Goal: Register for event/course

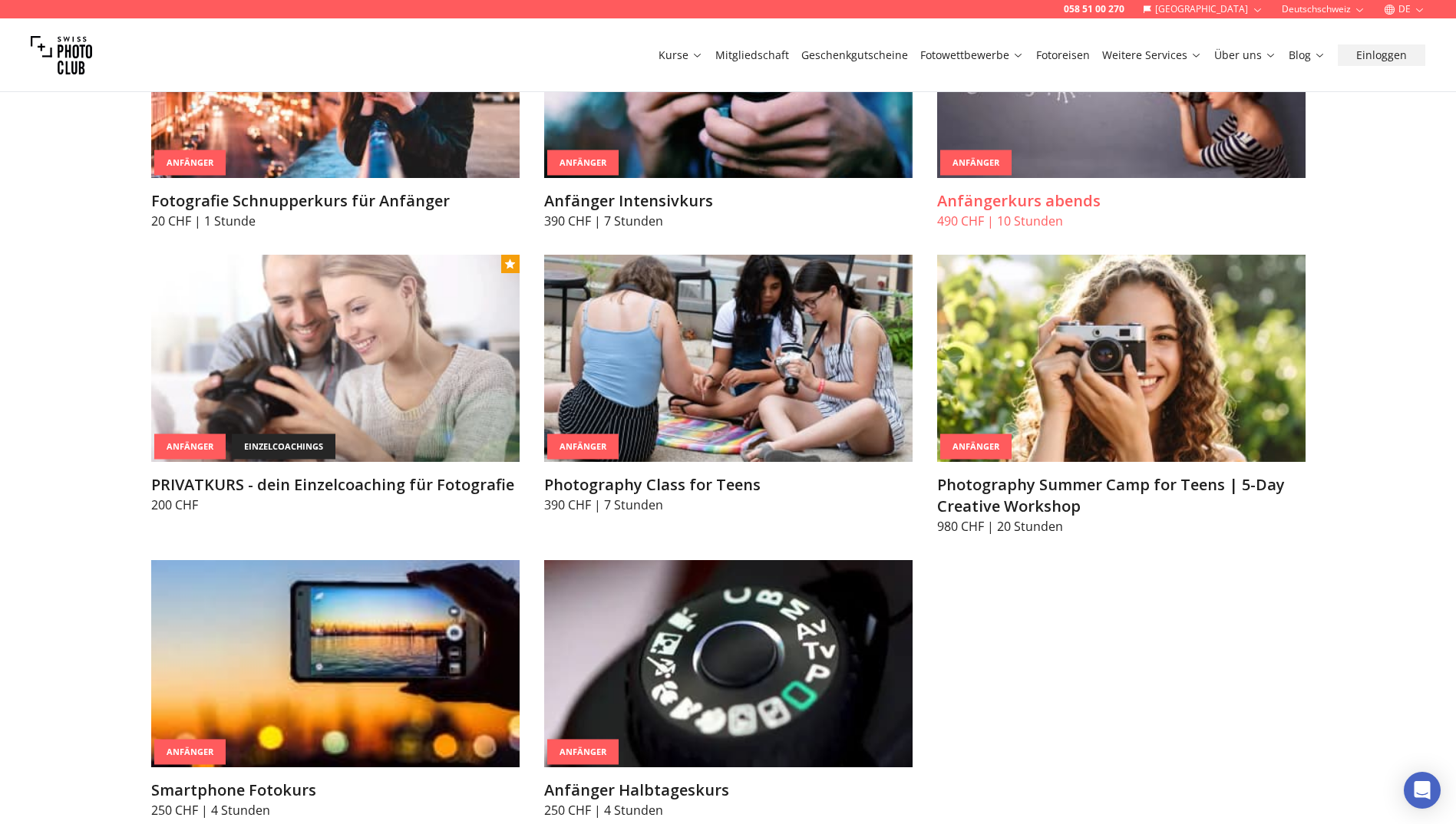
scroll to position [690, 0]
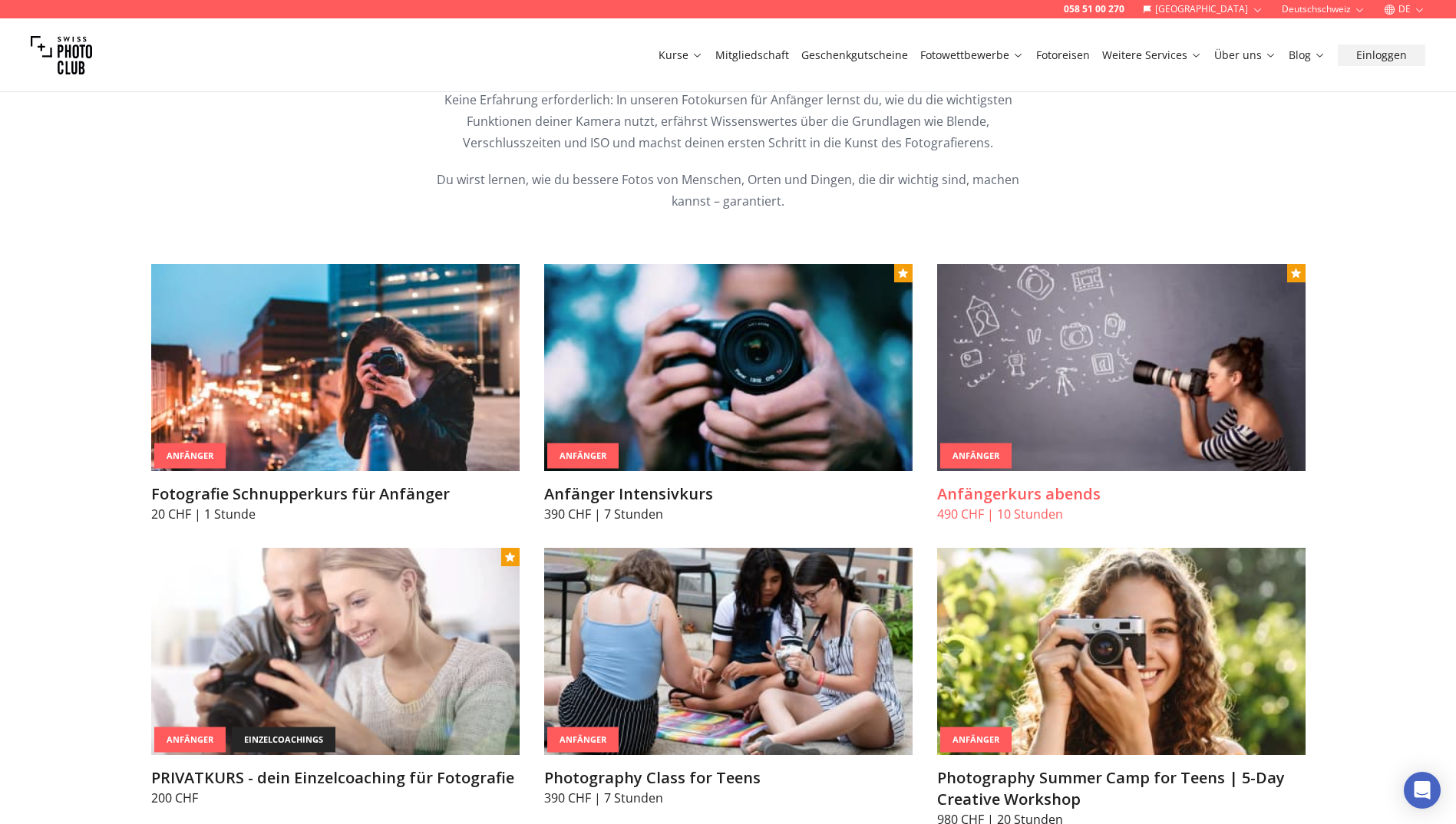
click at [1094, 359] on img at bounding box center [1121, 367] width 369 height 207
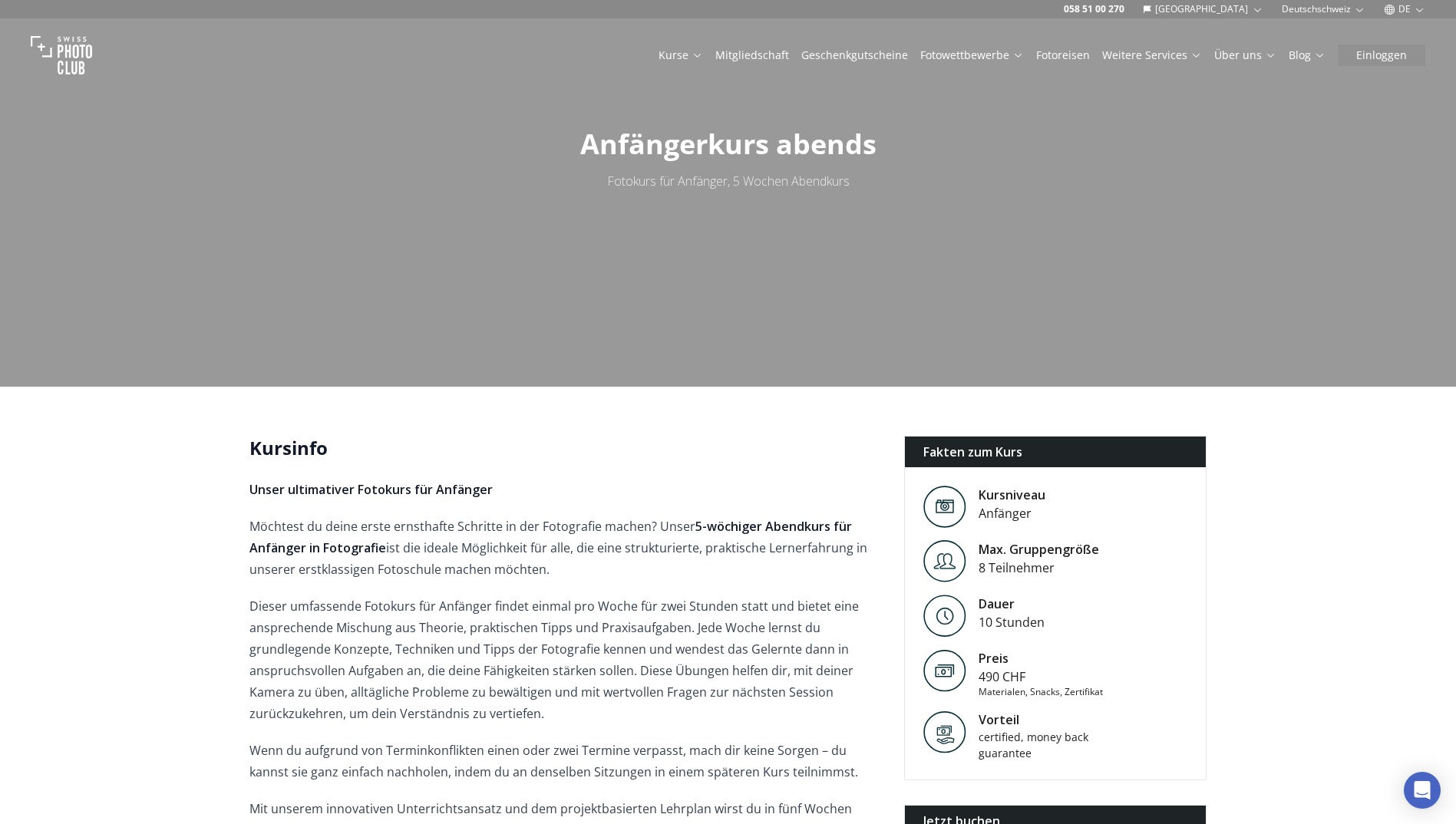
scroll to position [153, 0]
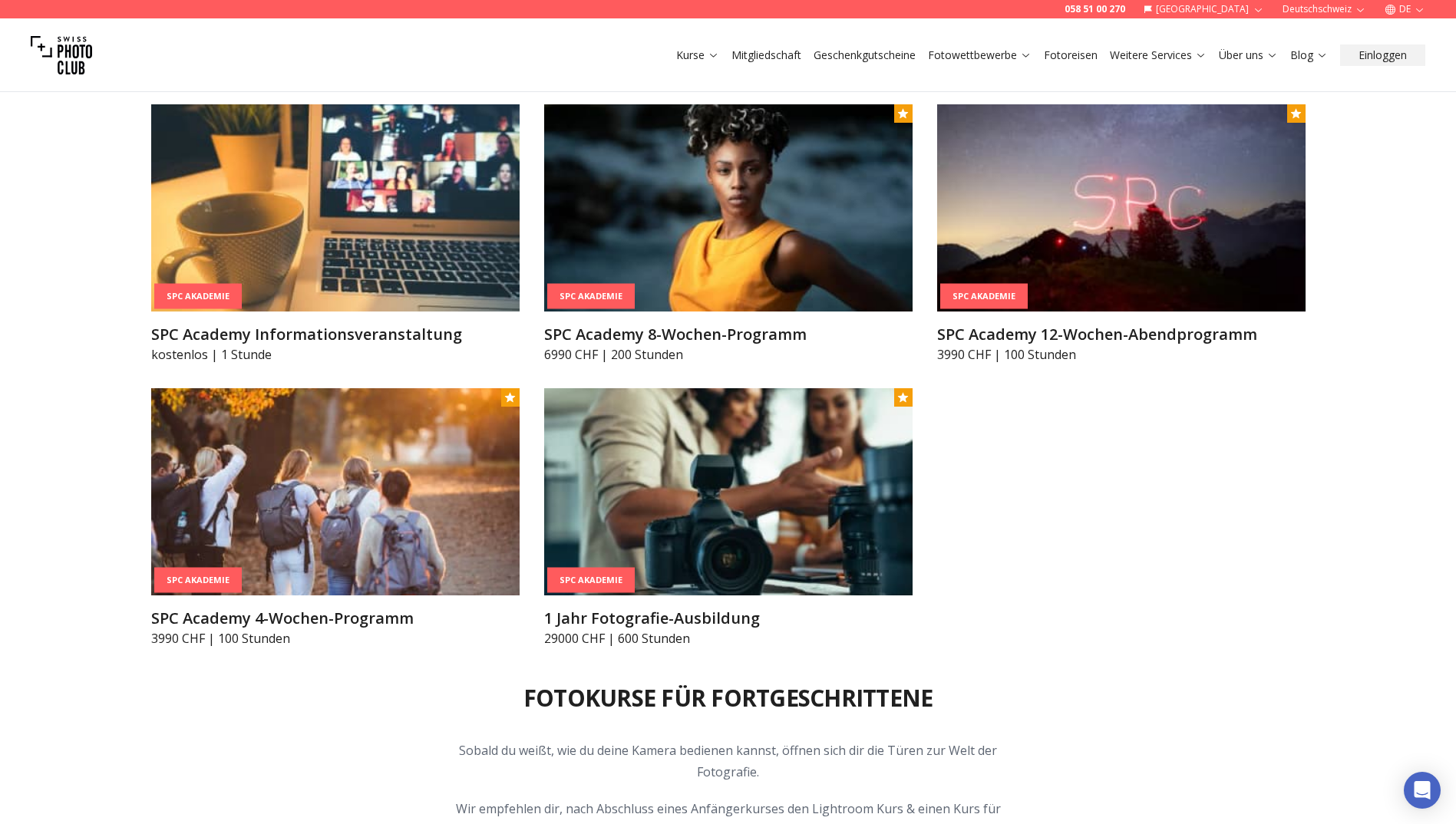
drag, startPoint x: 1358, startPoint y: 407, endPoint x: 1375, endPoint y: 513, distance: 107.4
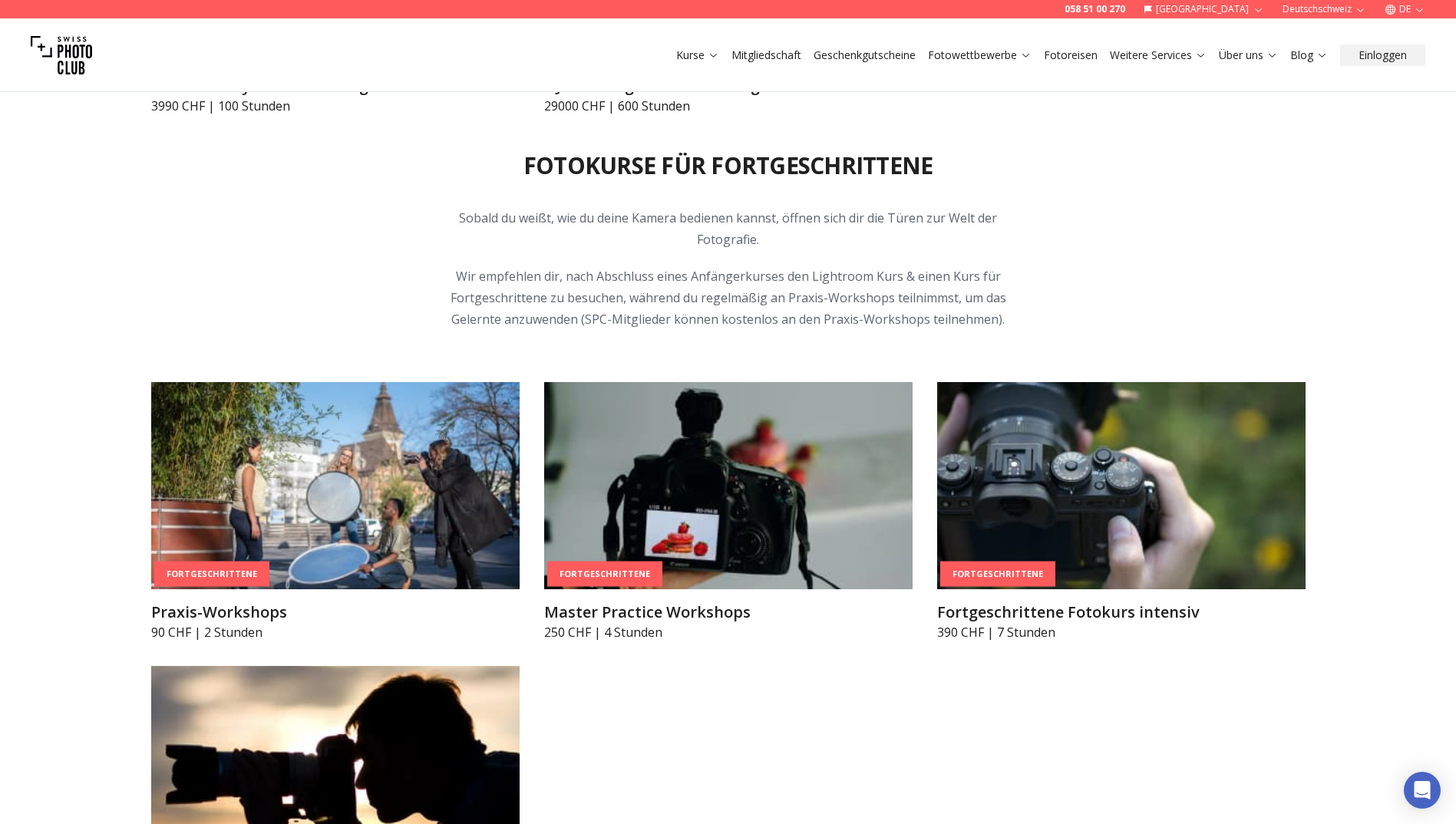
drag, startPoint x: 39, startPoint y: 487, endPoint x: 35, endPoint y: 559, distance: 72.1
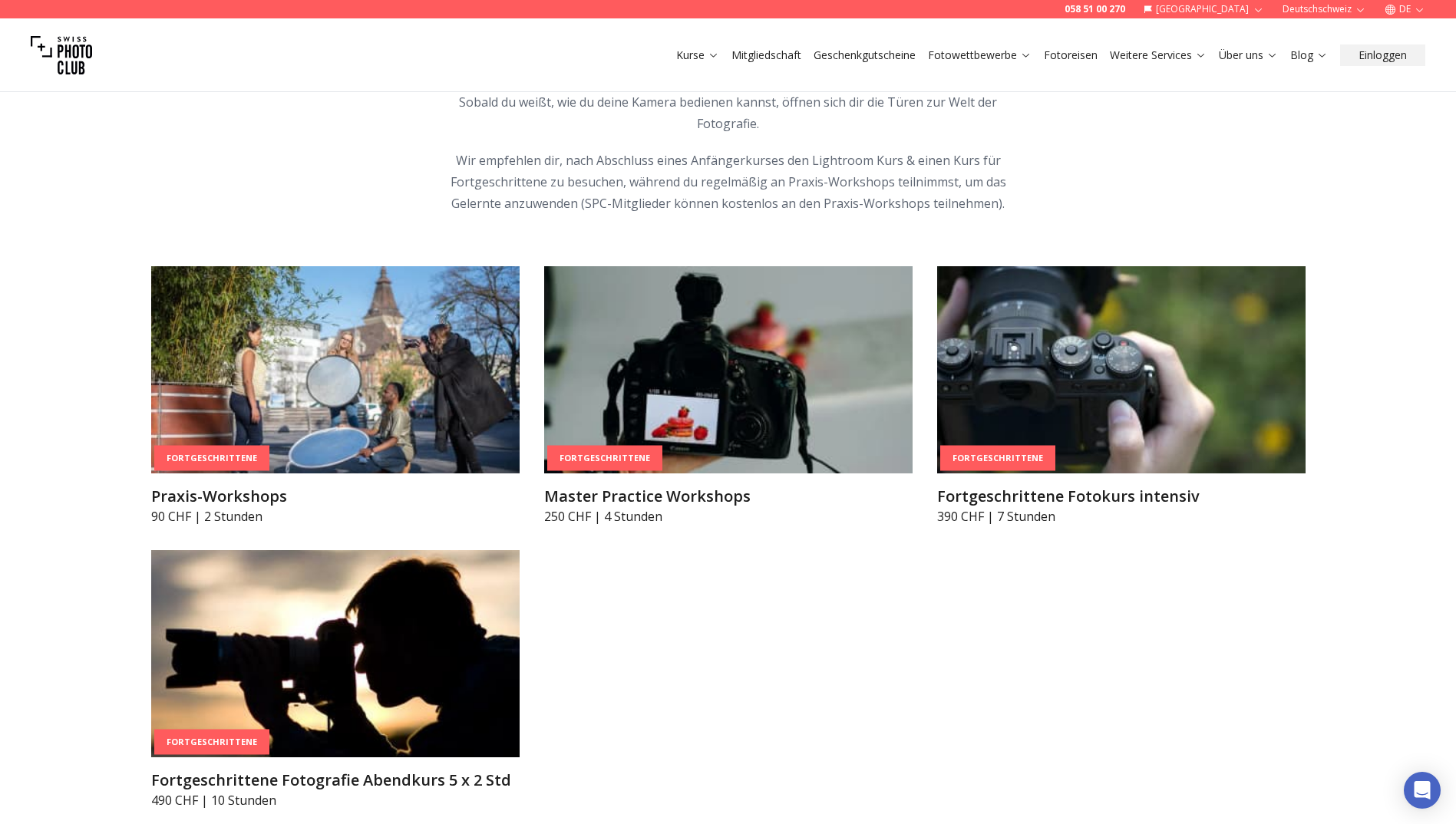
scroll to position [2515, 0]
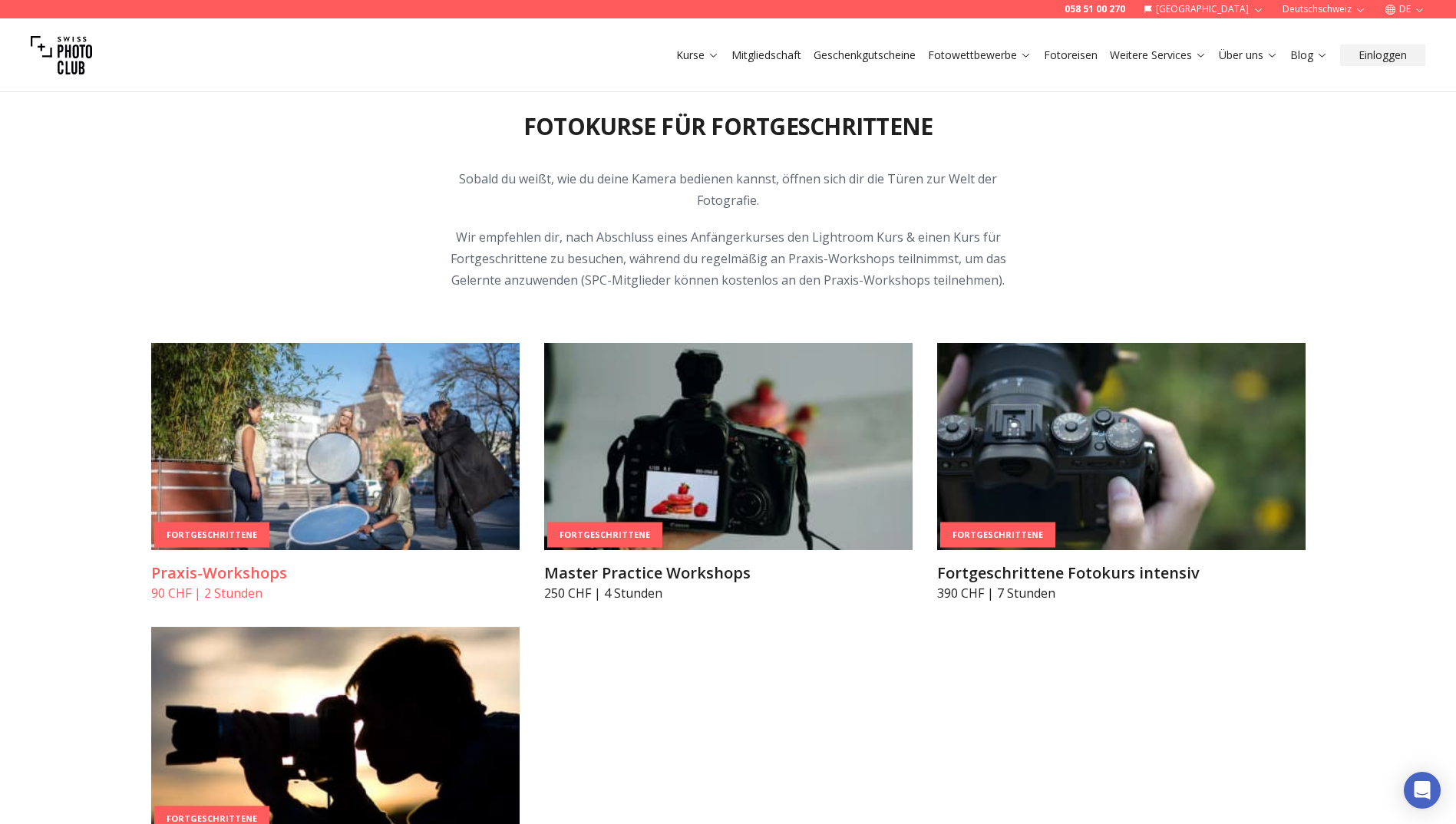
click at [337, 469] on img at bounding box center [335, 446] width 369 height 207
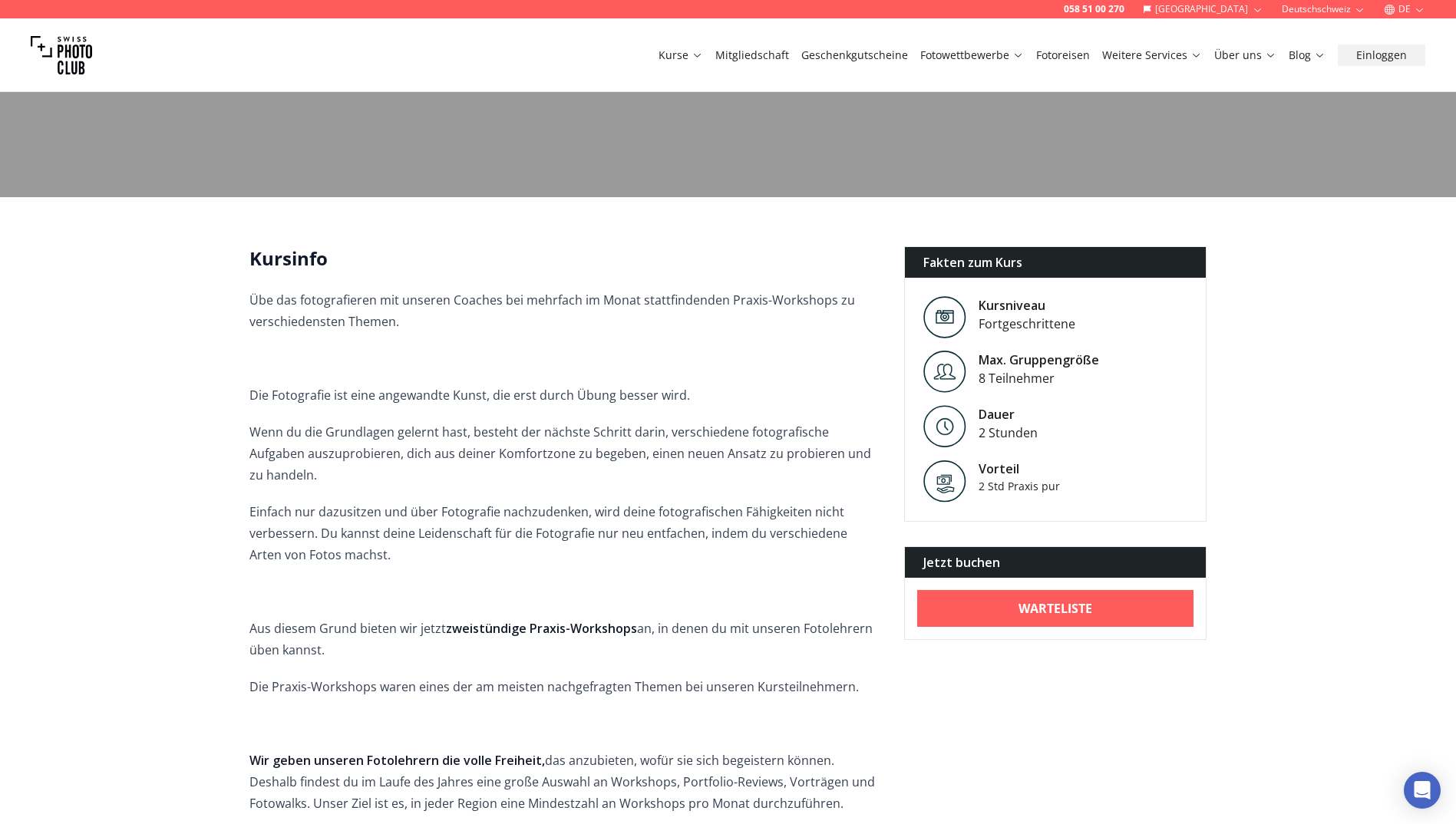
scroll to position [230, 0]
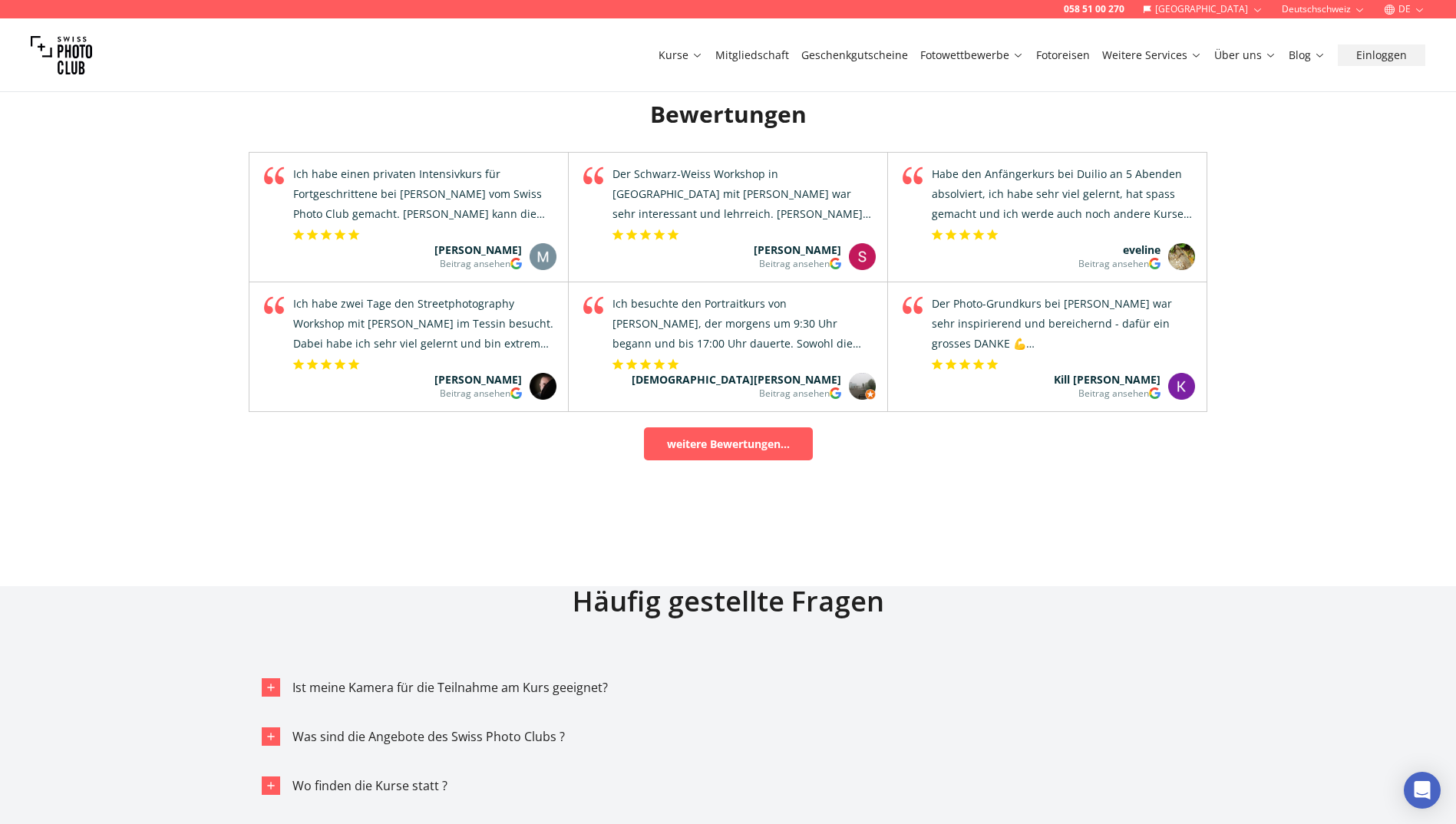
scroll to position [8283, 0]
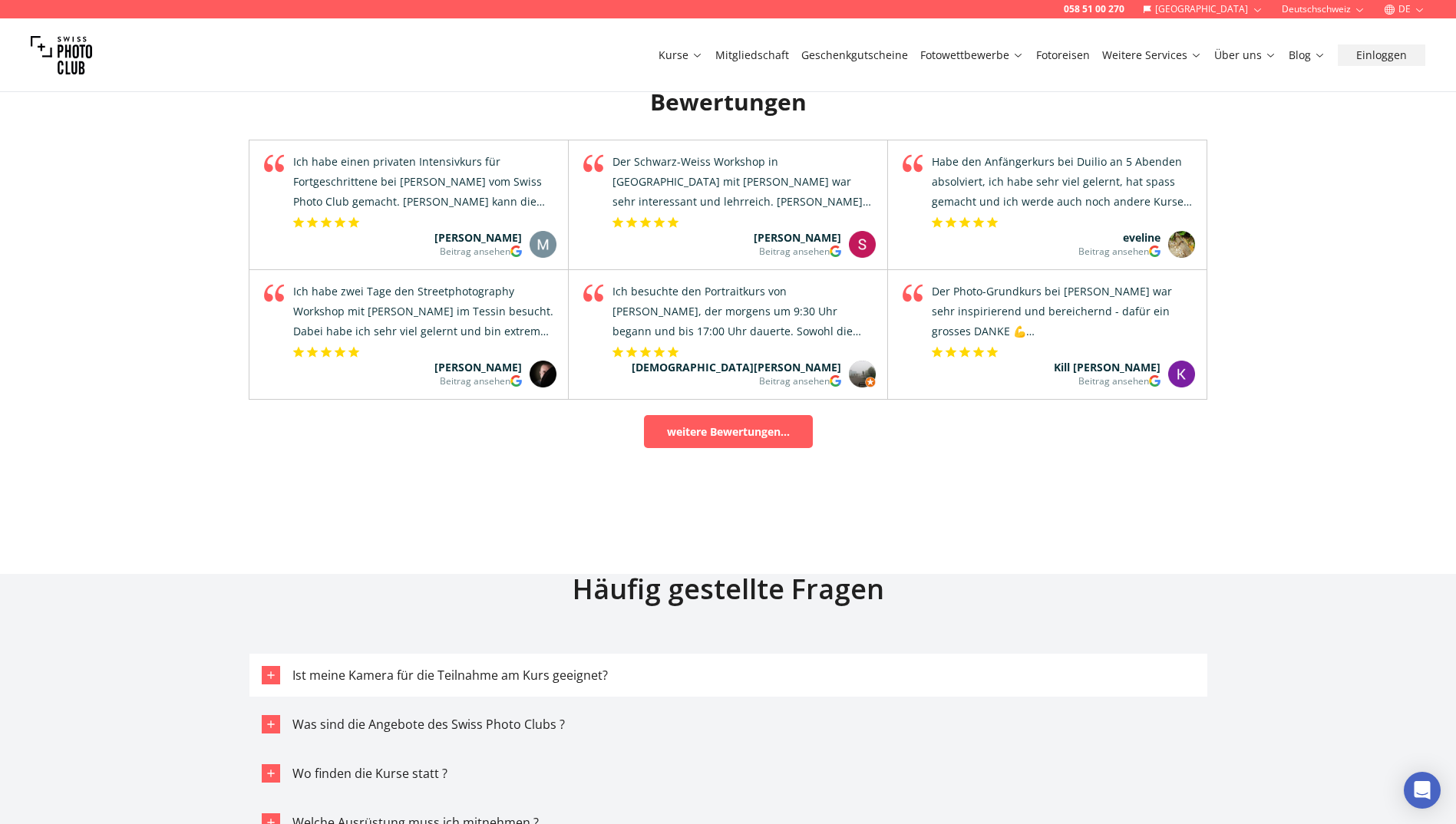
click at [389, 675] on span "Ist meine Kamera für die Teilnahme am Kurs geeignet?" at bounding box center [450, 675] width 315 height 17
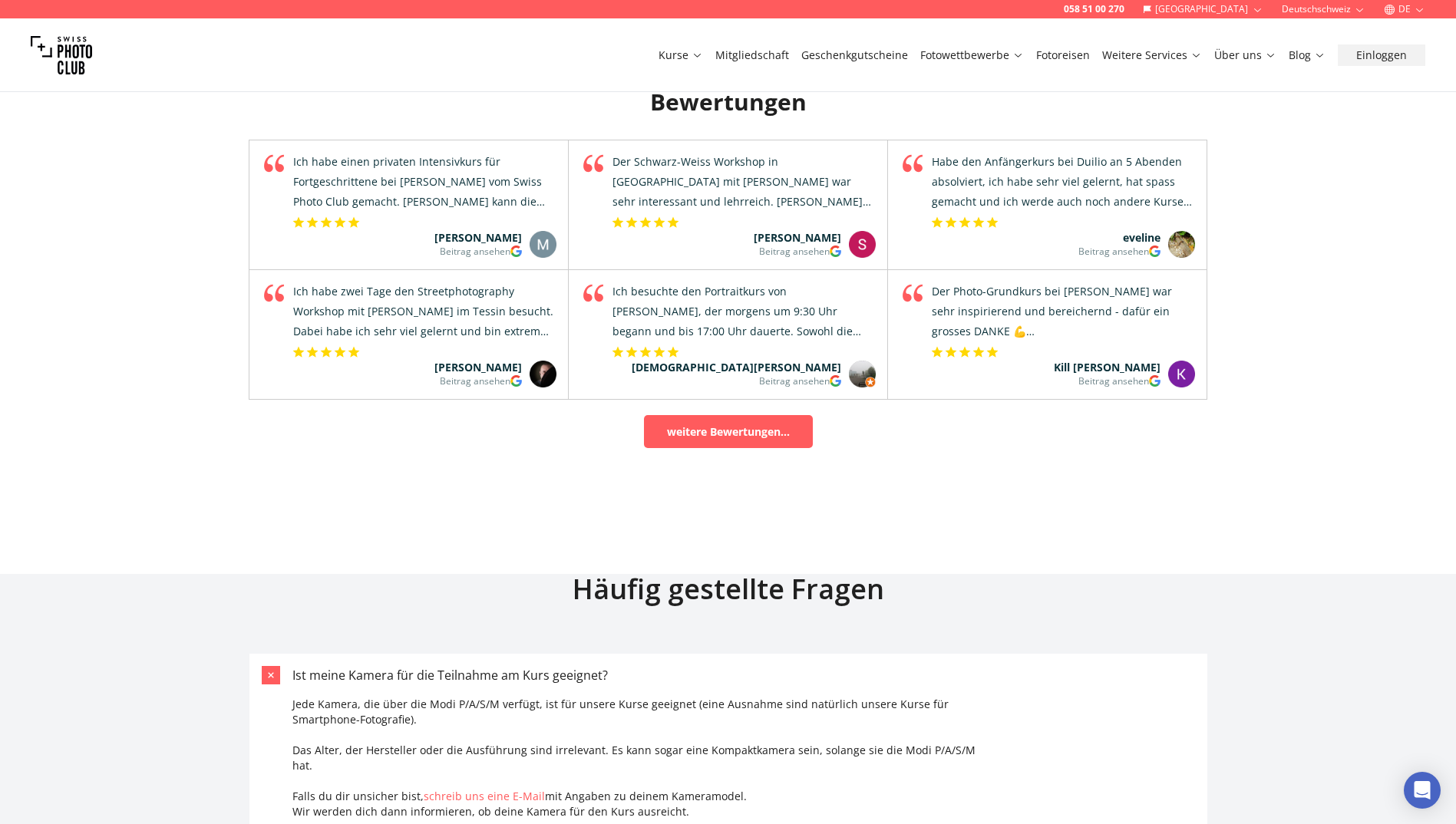
click at [389, 675] on span "Ist meine Kamera für die Teilnahme am Kurs geeignet?" at bounding box center [450, 675] width 315 height 17
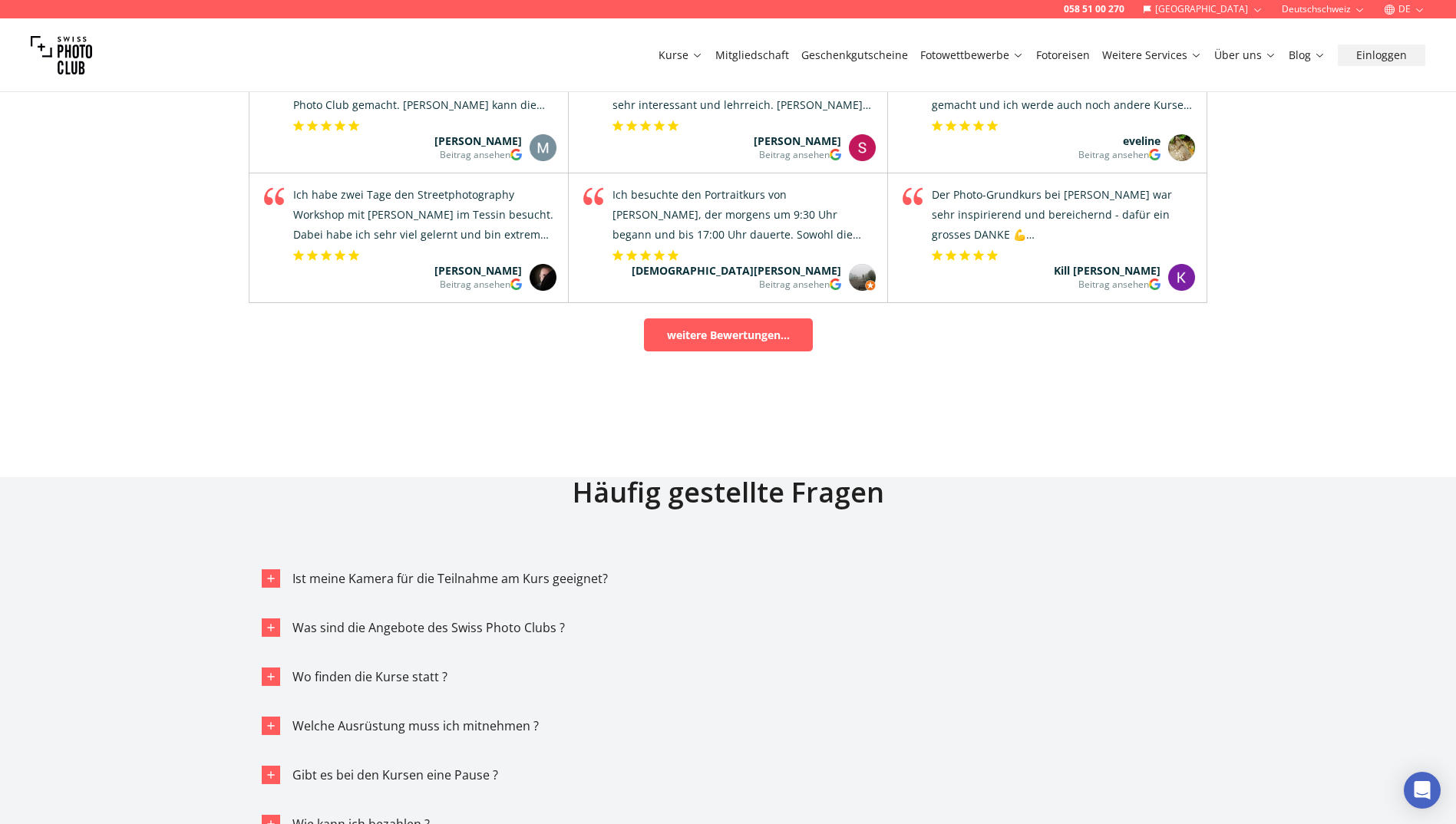
scroll to position [8513, 0]
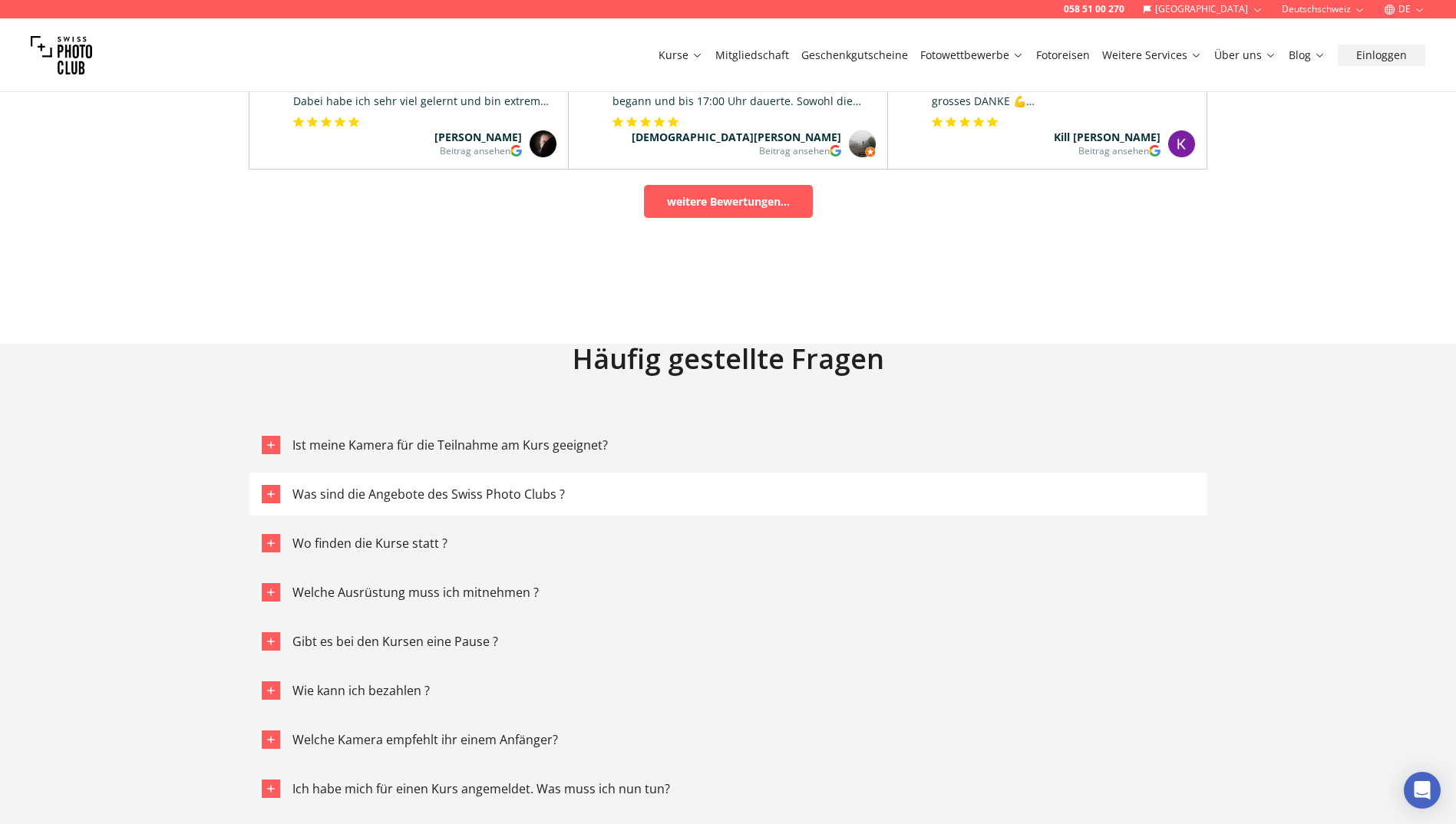
click at [371, 485] on span "Was sind die Angebote des Swiss Photo Clubs ?" at bounding box center [429, 493] width 273 height 17
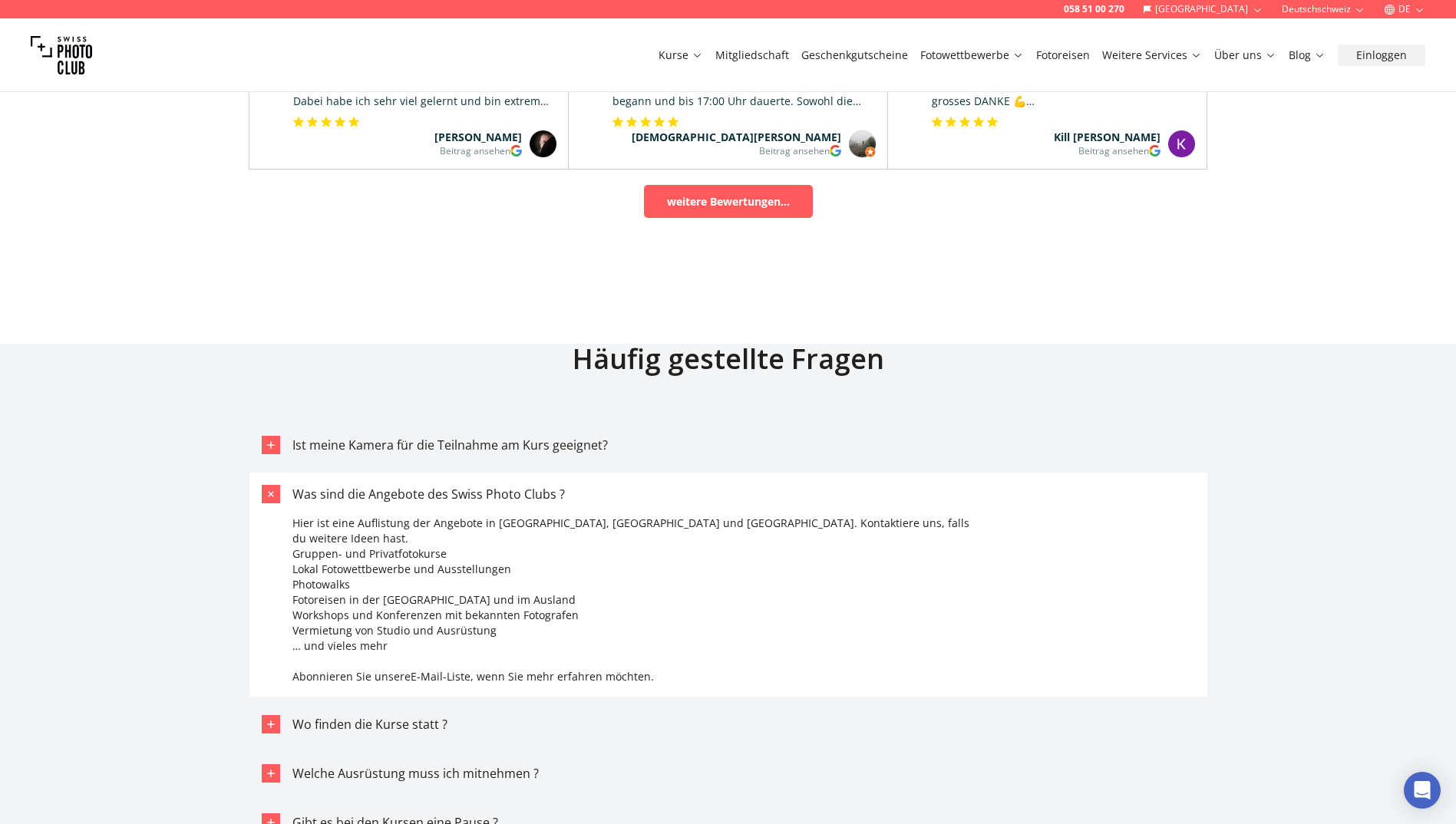
click at [371, 485] on span "Was sind die Angebote des Swiss Photo Clubs ?" at bounding box center [429, 493] width 273 height 17
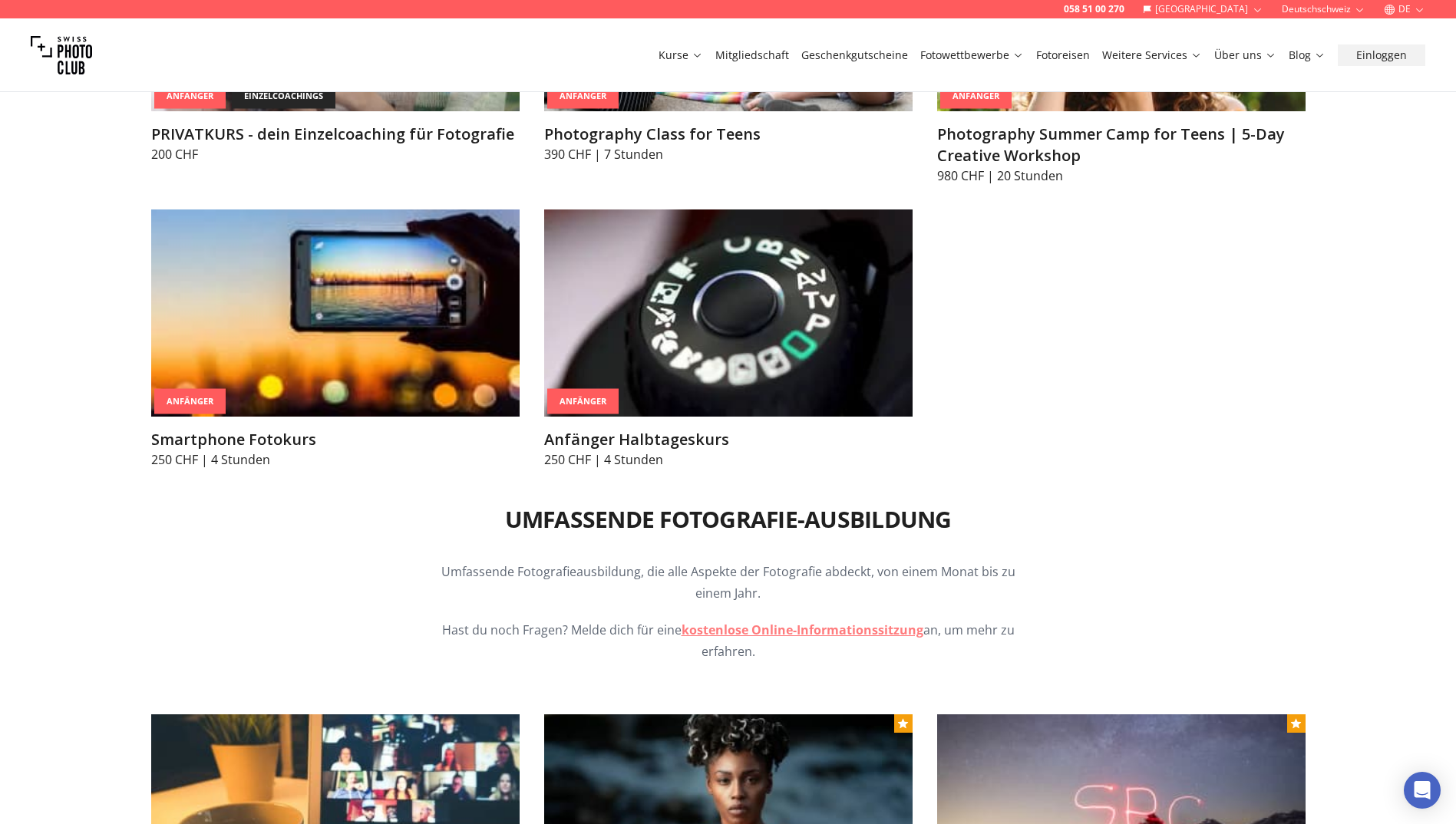
scroll to position [0, 0]
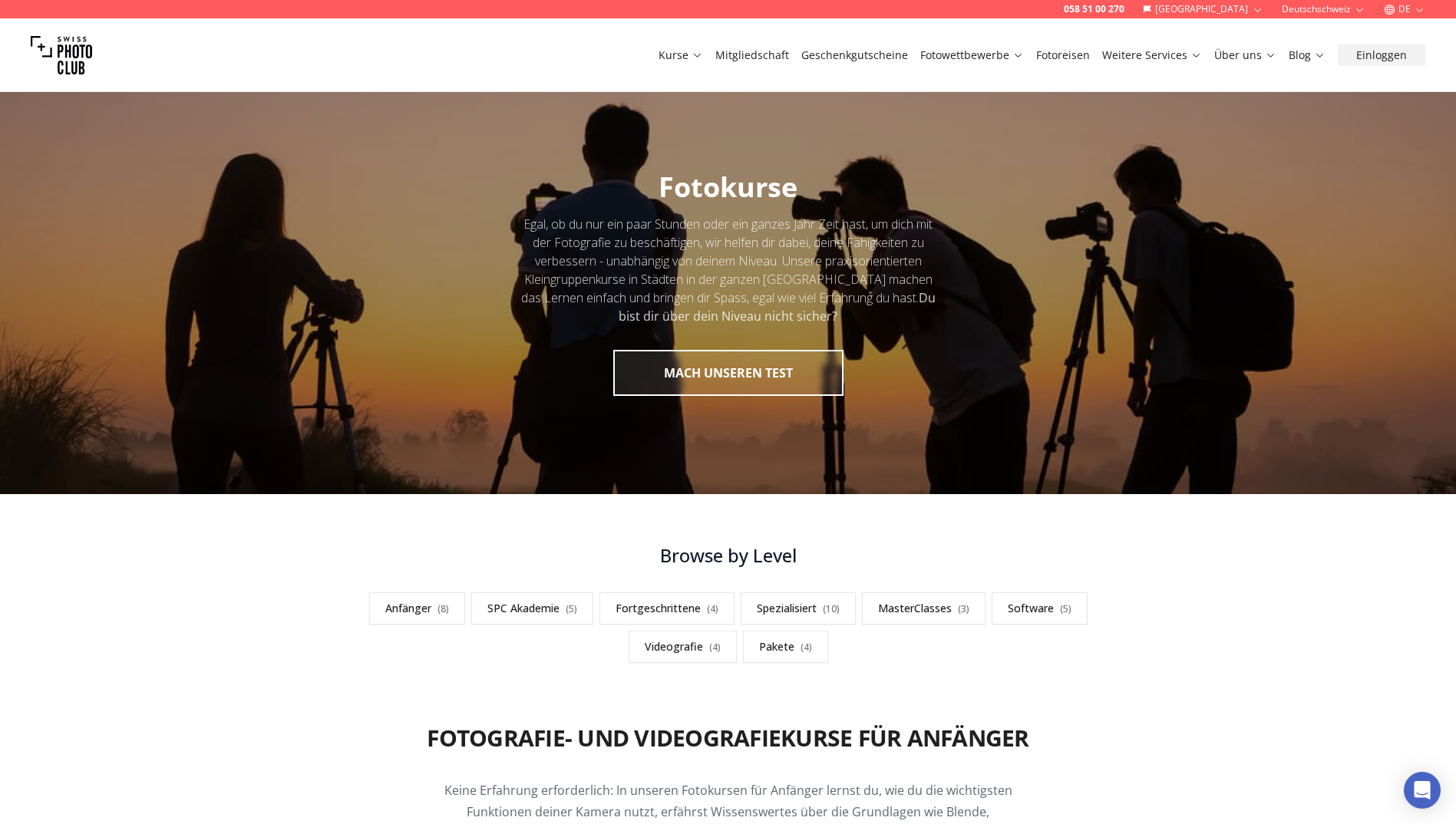
drag, startPoint x: 147, startPoint y: 724, endPoint x: 195, endPoint y: 340, distance: 387.0
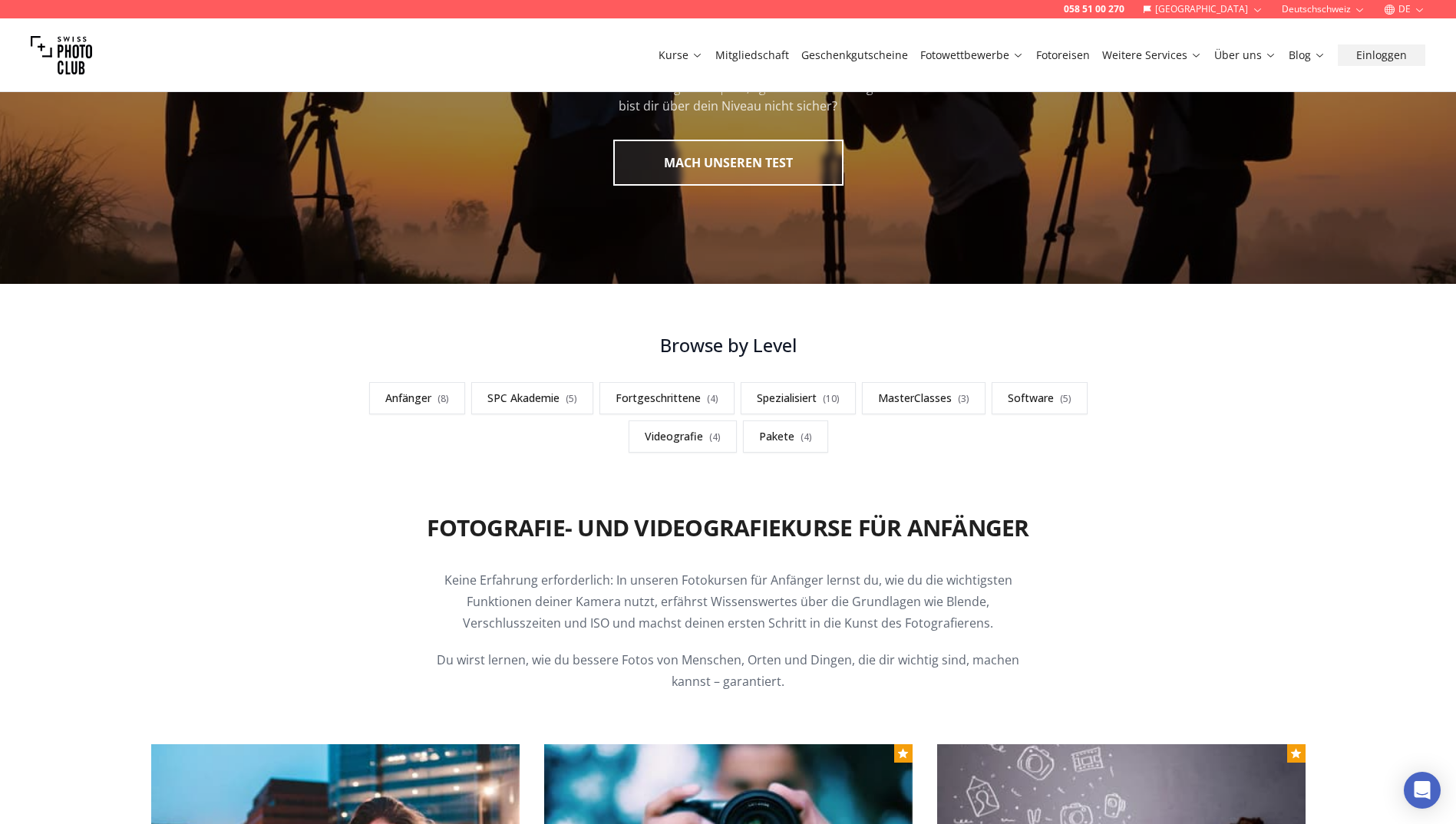
scroll to position [460, 0]
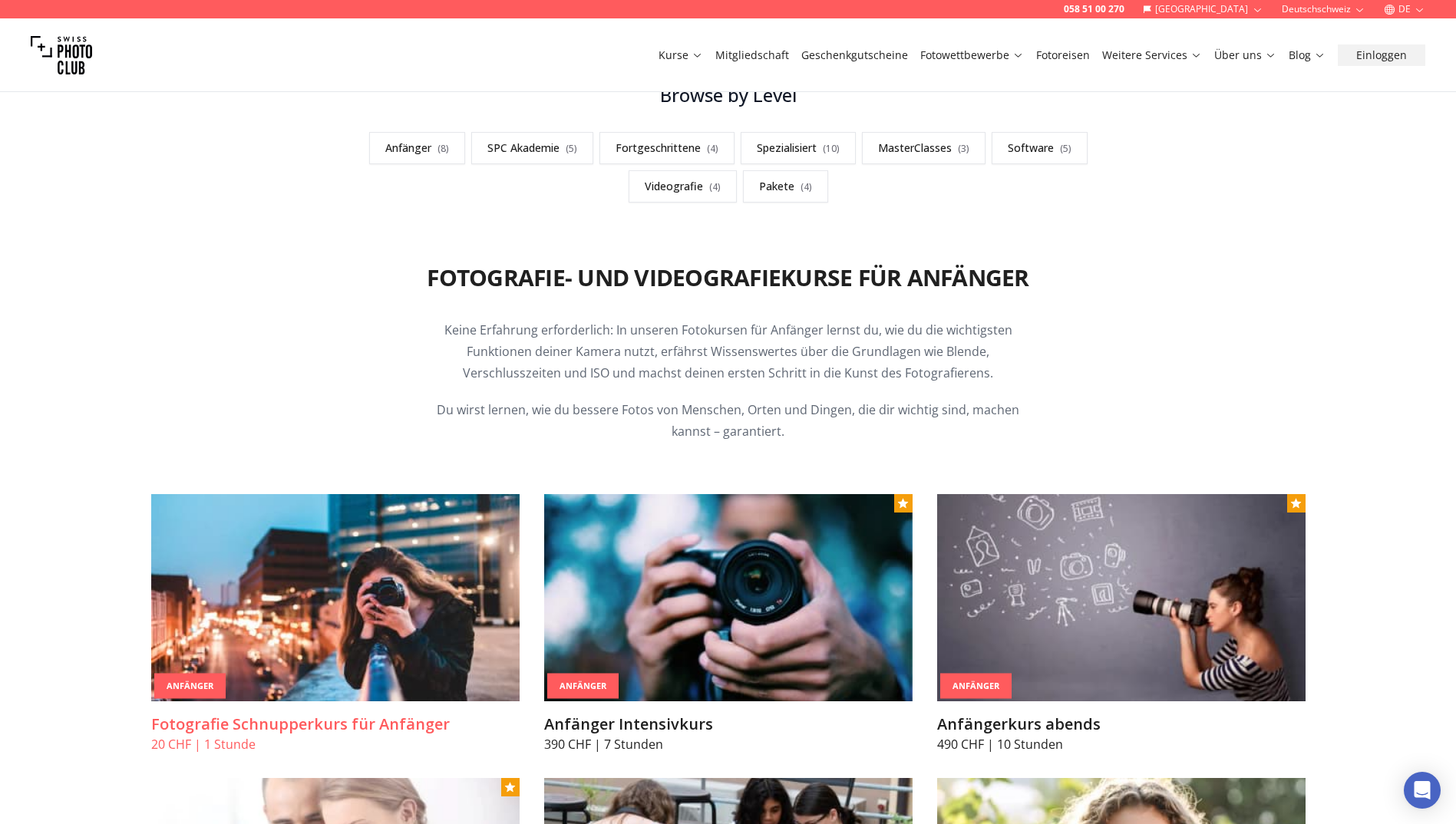
click at [280, 616] on img at bounding box center [335, 597] width 369 height 207
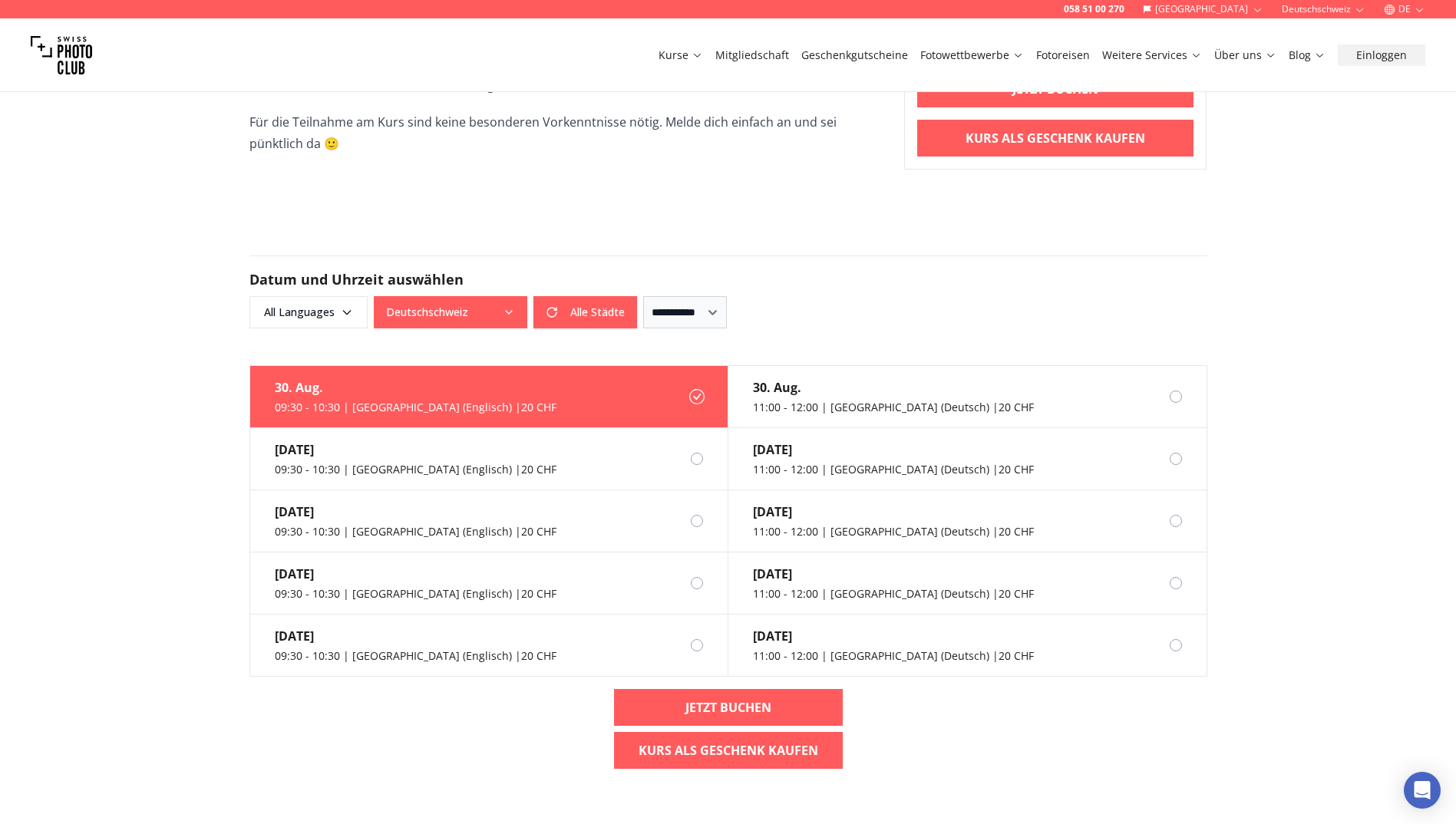
scroll to position [767, 0]
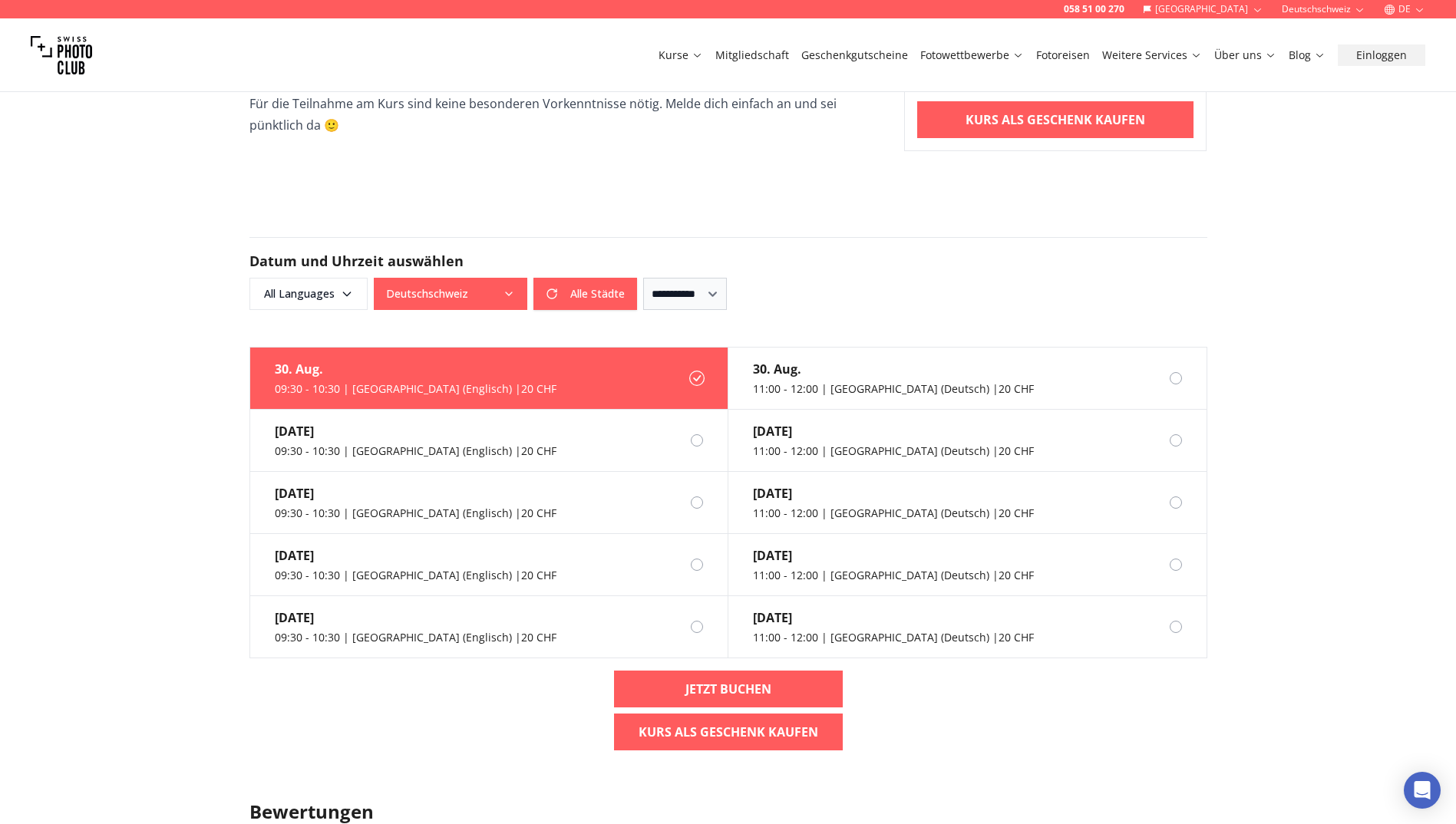
drag, startPoint x: 150, startPoint y: 518, endPoint x: 132, endPoint y: 664, distance: 147.1
click at [132, 664] on div "058 51 00 270 Schweiz Deutschschweiz DE Kurse Mitgliedschaft Geschenkgutscheine…" at bounding box center [728, 656] width 1456 height 2848
click at [930, 505] on div "11:00 - 12:00 | [GEOGRAPHIC_DATA] (Deutsch) | 20 CHF" at bounding box center [893, 513] width 281 height 15
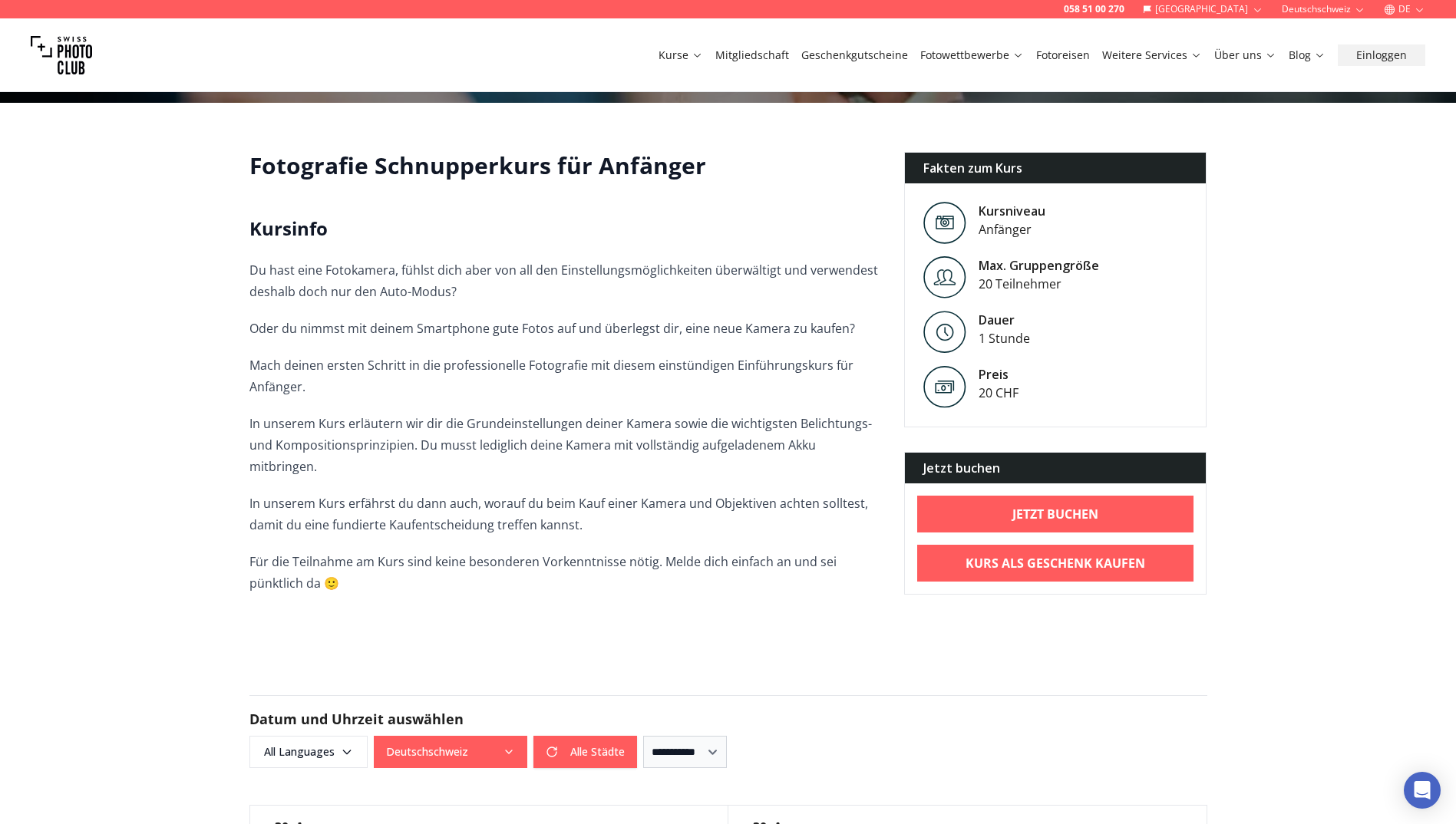
scroll to position [307, 0]
